Goal: Task Accomplishment & Management: Manage account settings

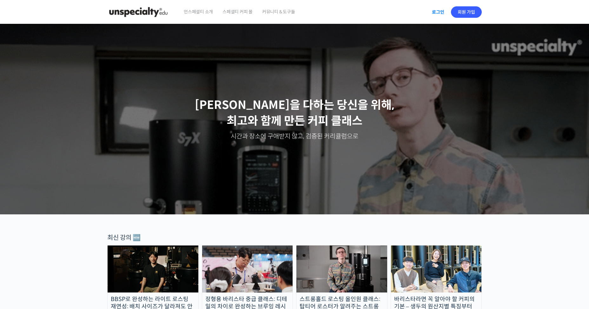
click at [431, 14] on link "로그인" at bounding box center [438, 12] width 20 height 15
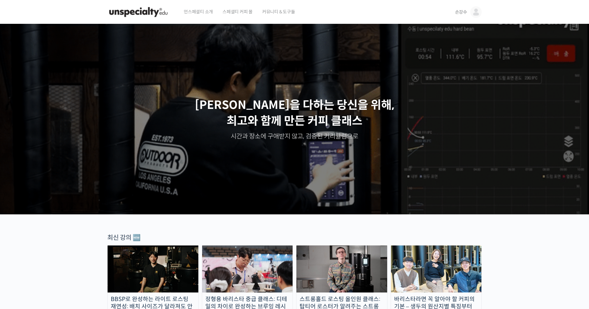
click at [478, 12] on img at bounding box center [475, 11] width 11 height 11
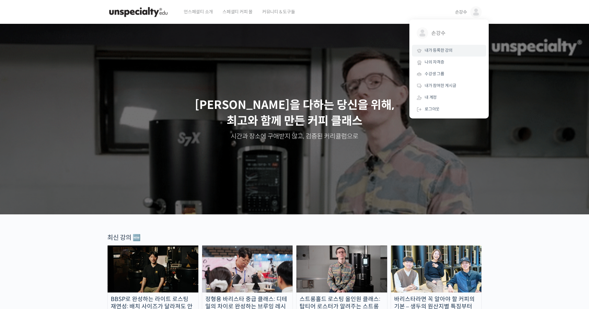
click at [443, 50] on span "내가 등록한 강의" at bounding box center [439, 50] width 28 height 5
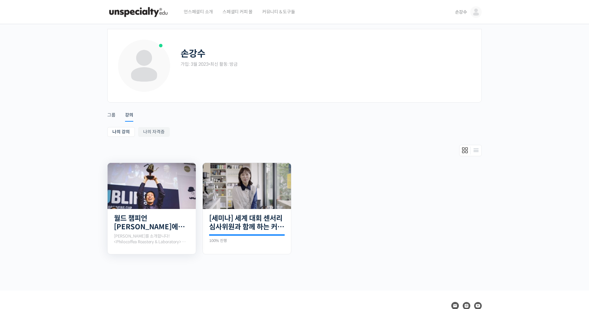
click at [163, 204] on img at bounding box center [152, 186] width 88 height 46
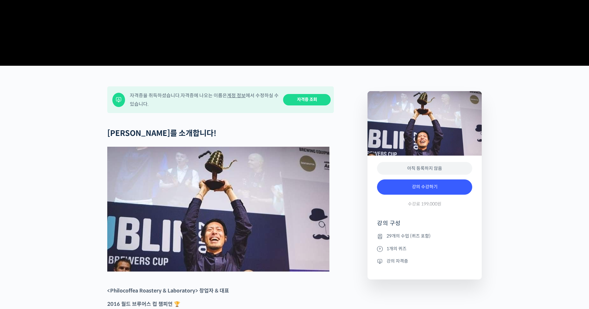
scroll to position [222, 0]
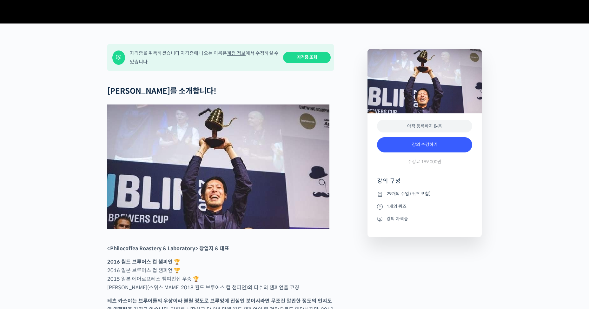
click at [304, 63] on link "자격증 조회" at bounding box center [307, 58] width 48 height 12
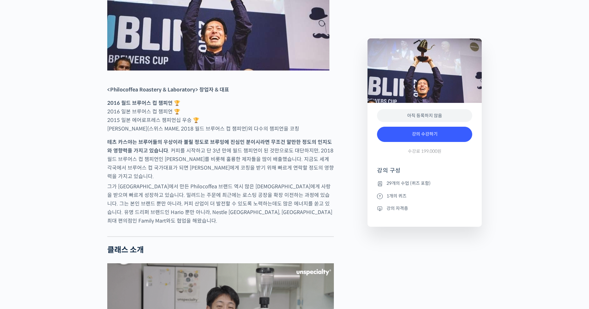
scroll to position [571, 0]
